Goal: Task Accomplishment & Management: Use online tool/utility

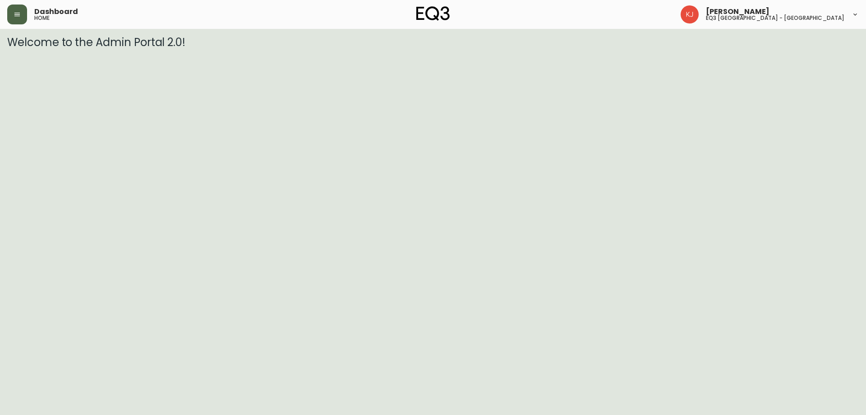
click at [19, 17] on icon "button" at bounding box center [17, 14] width 7 height 7
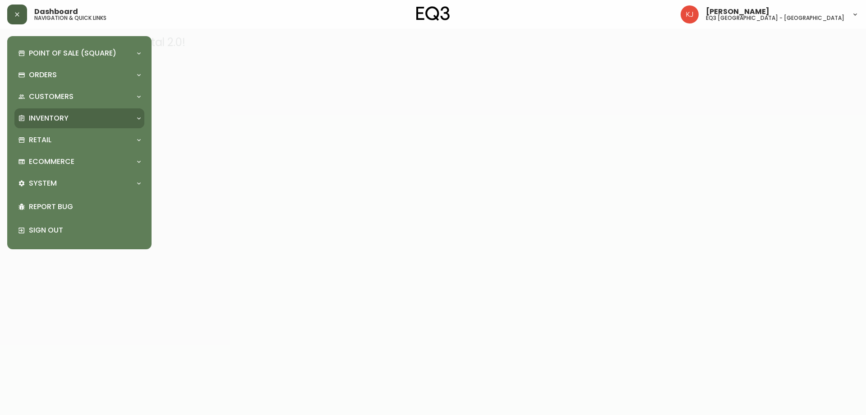
click at [43, 123] on p "Inventory" at bounding box center [49, 118] width 40 height 10
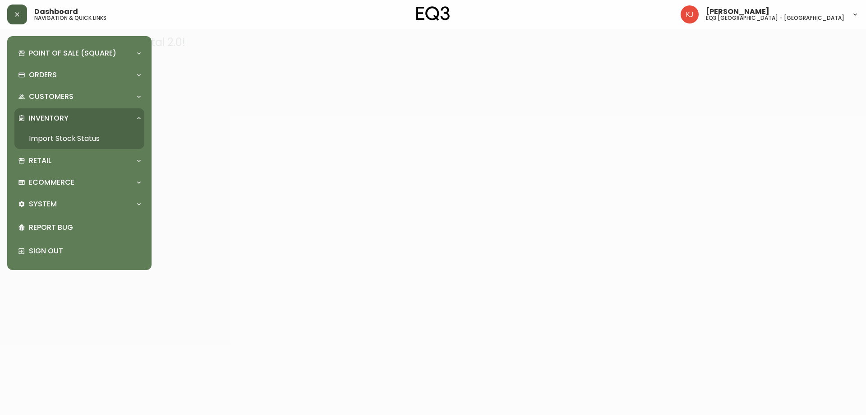
click at [48, 136] on link "Import Stock Status" at bounding box center [79, 138] width 130 height 21
